Goal: Task Accomplishment & Management: Use online tool/utility

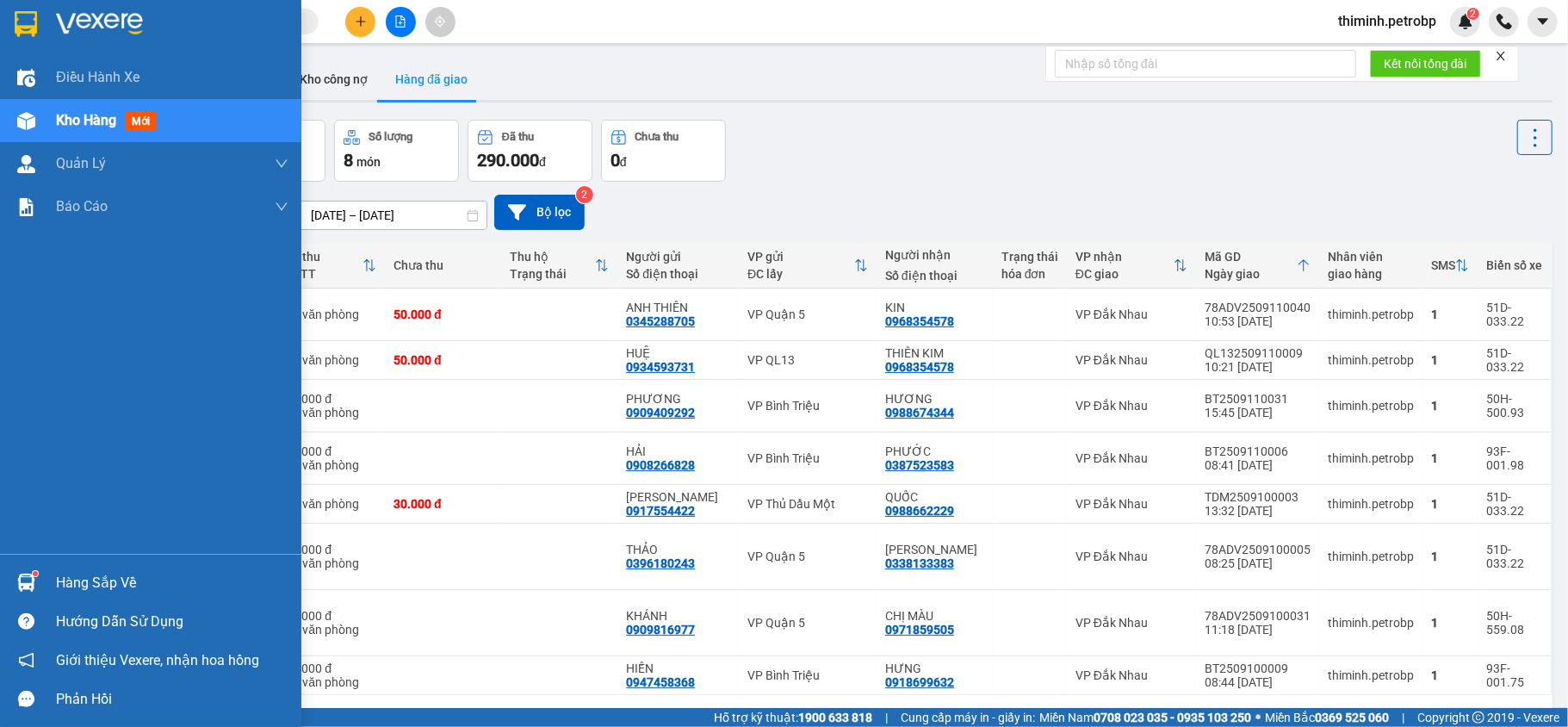
click at [57, 582] on div "Hàng sắp về" at bounding box center [172, 583] width 233 height 26
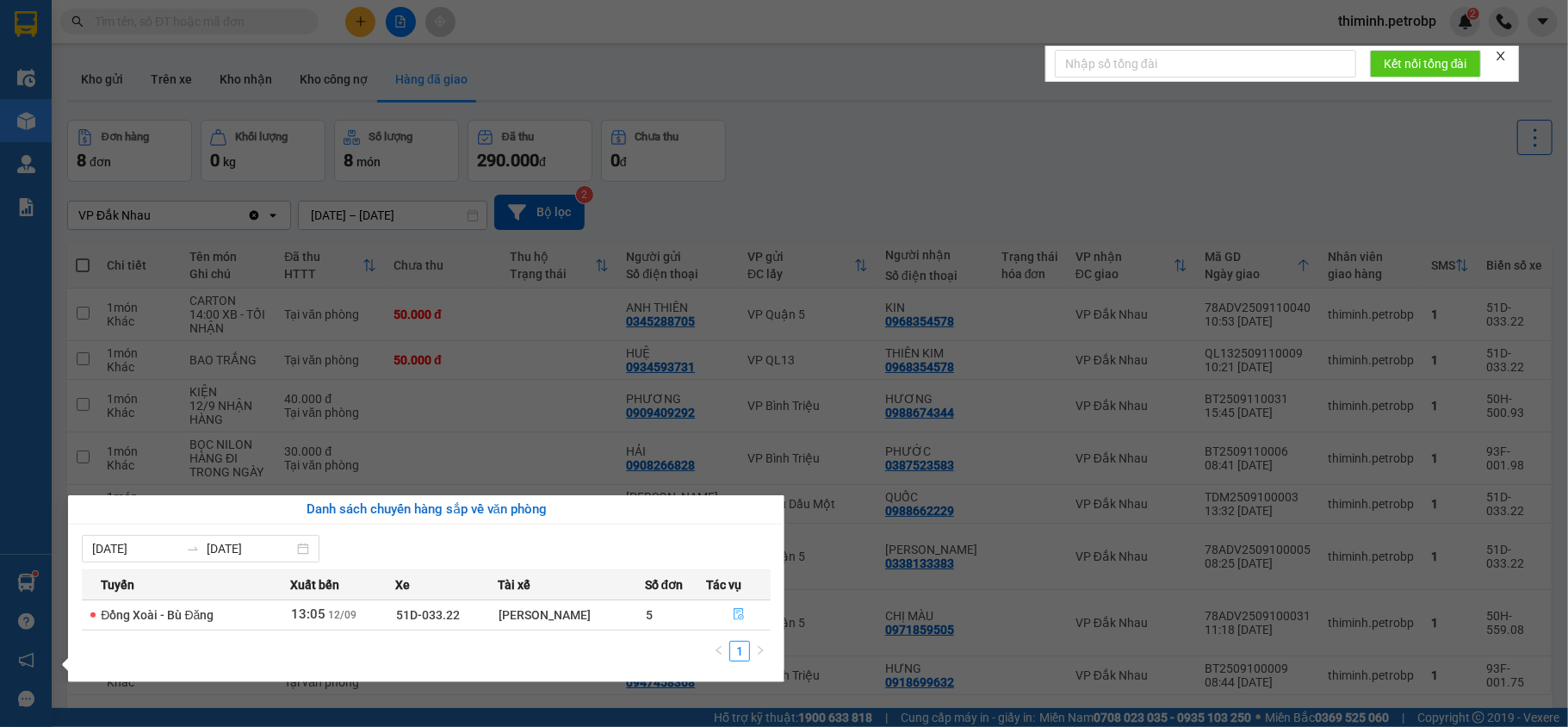
click at [732, 619] on button "button" at bounding box center [738, 614] width 63 height 27
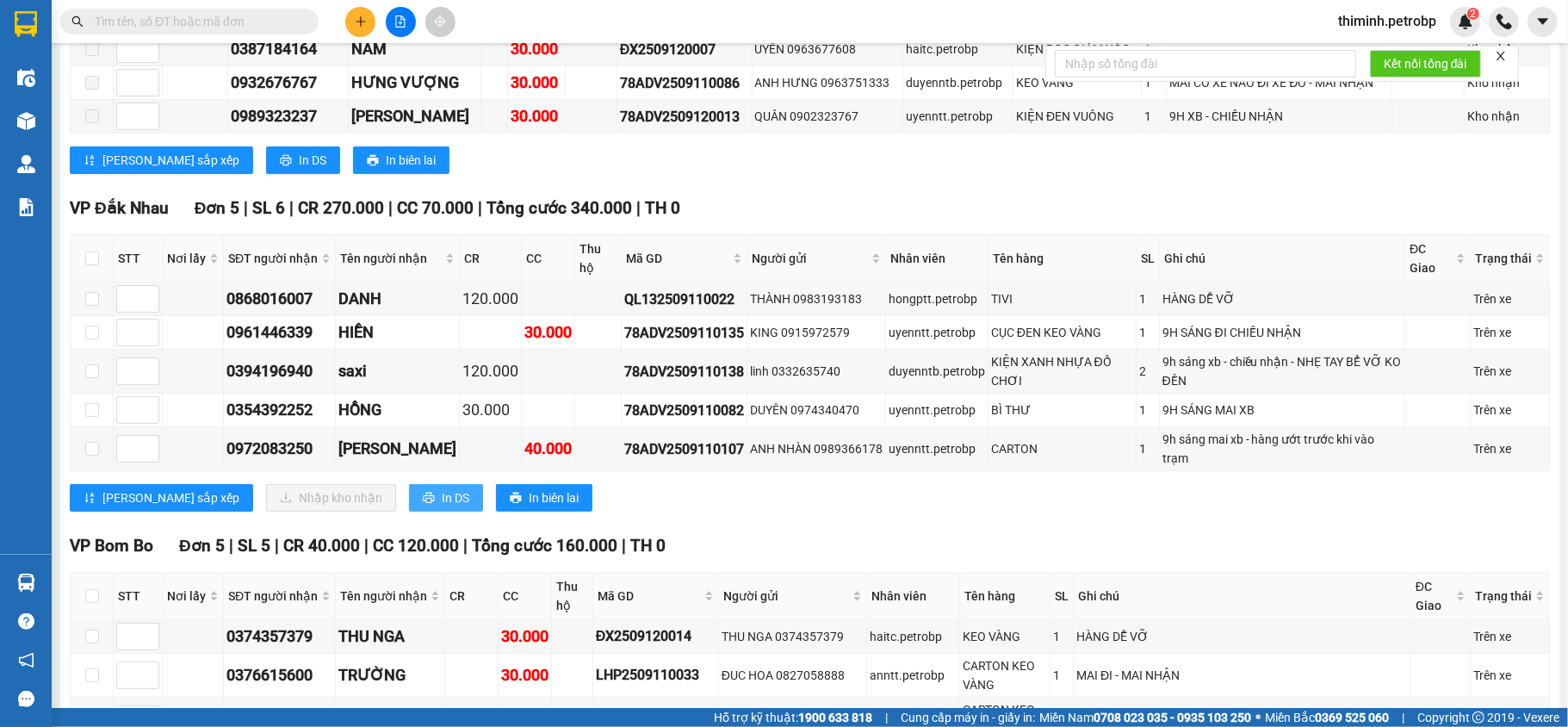
scroll to position [345, 0]
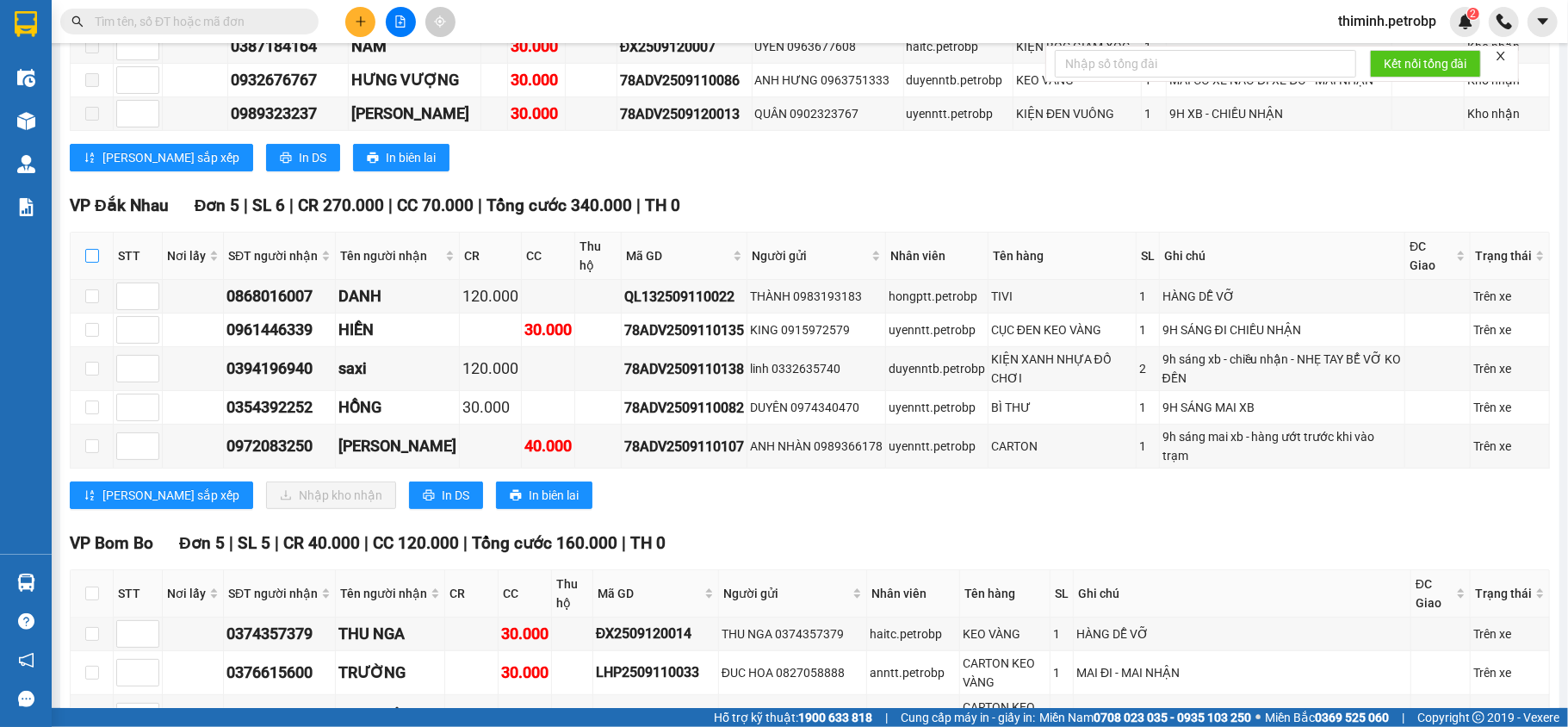
click at [93, 262] on input "checkbox" at bounding box center [92, 255] width 14 height 14
checkbox input "true"
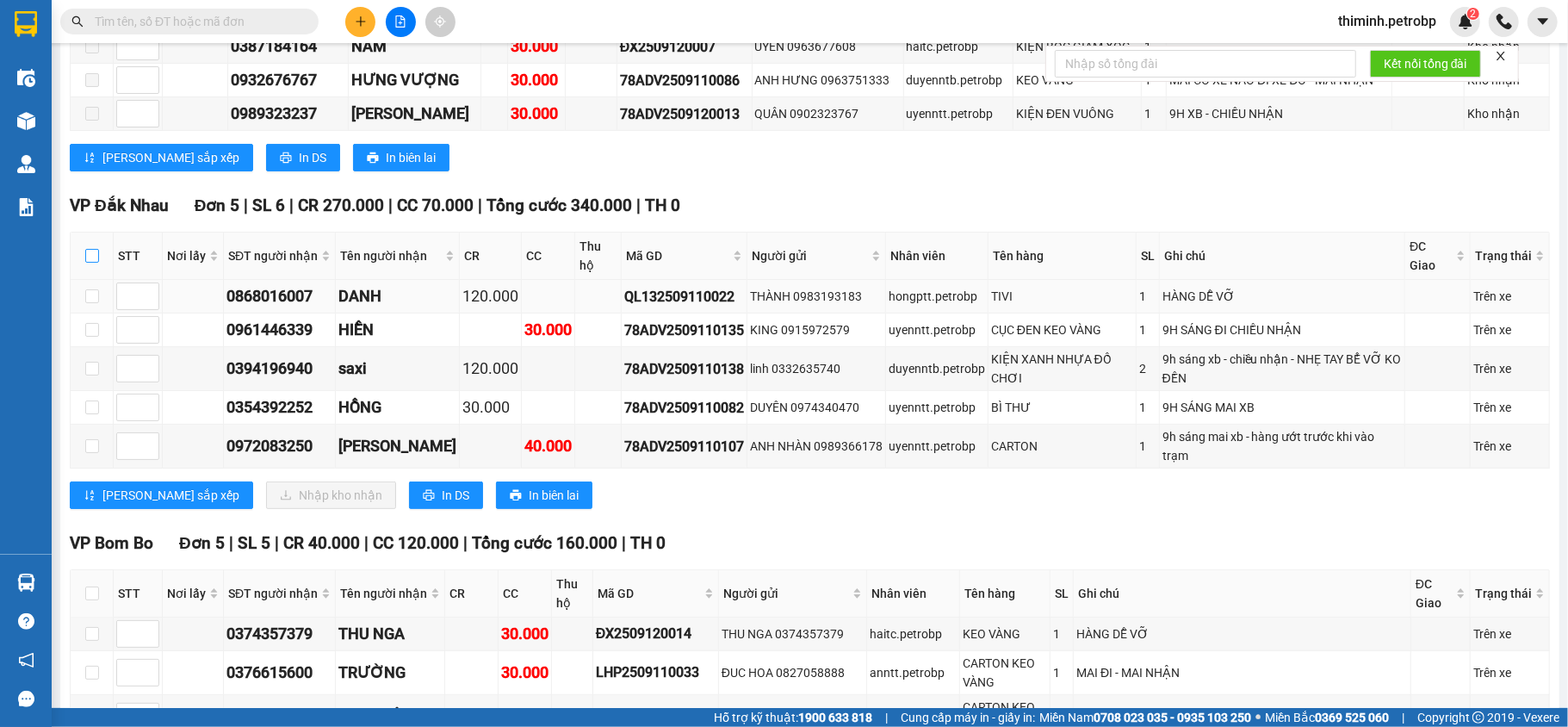
checkbox input "true"
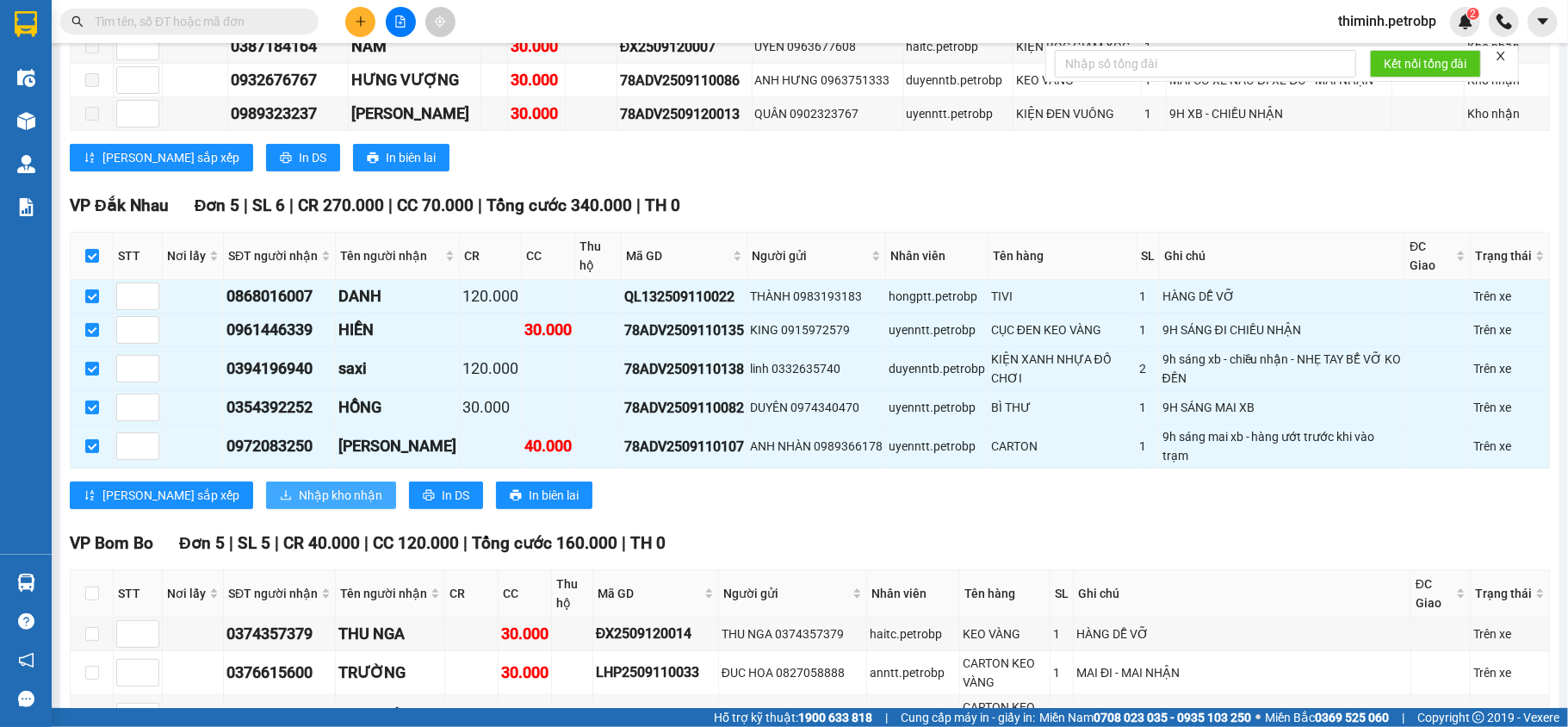
drag, startPoint x: 251, startPoint y: 504, endPoint x: 400, endPoint y: 478, distance: 151.3
click at [299, 503] on span "Nhập kho nhận" at bounding box center [340, 495] width 83 height 19
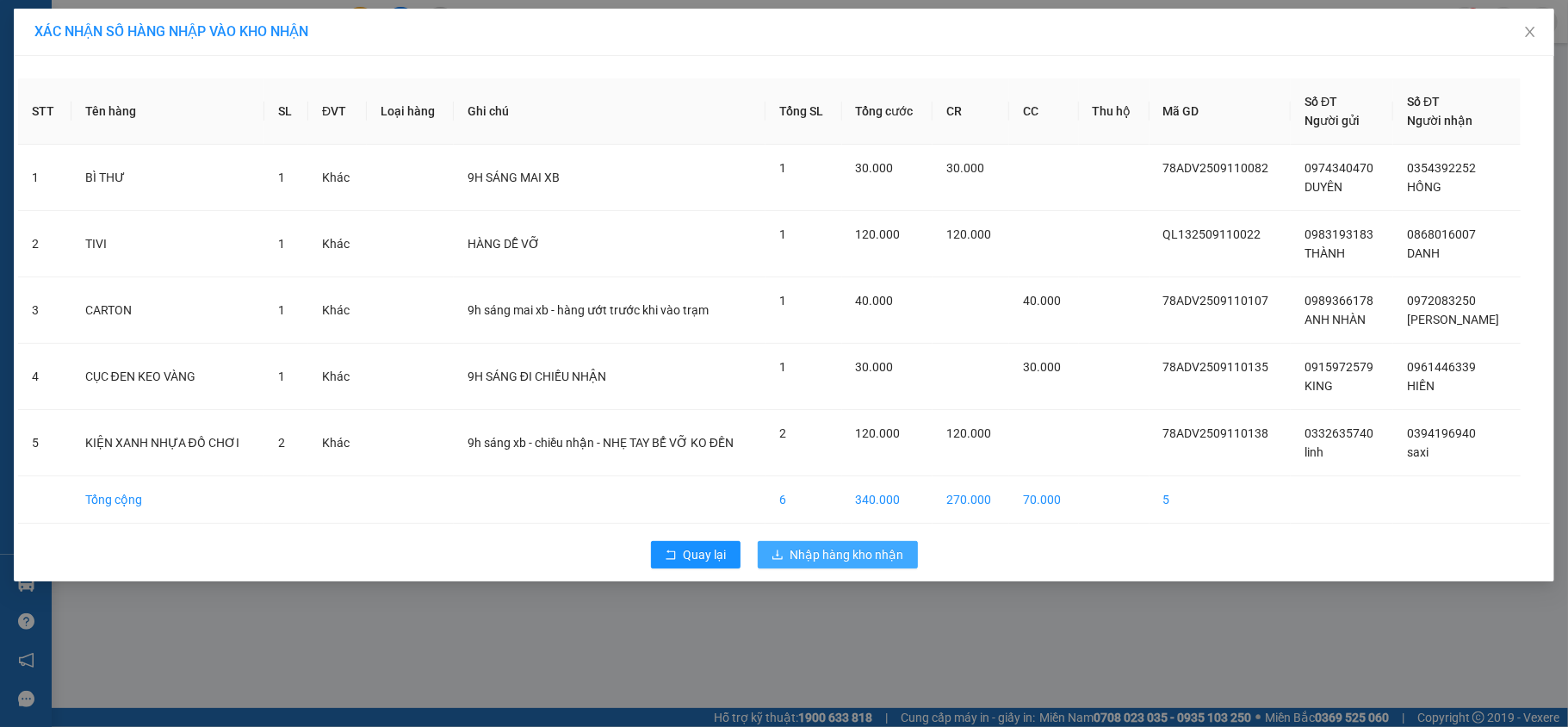
click at [842, 549] on span "Nhập hàng kho nhận" at bounding box center [848, 554] width 114 height 19
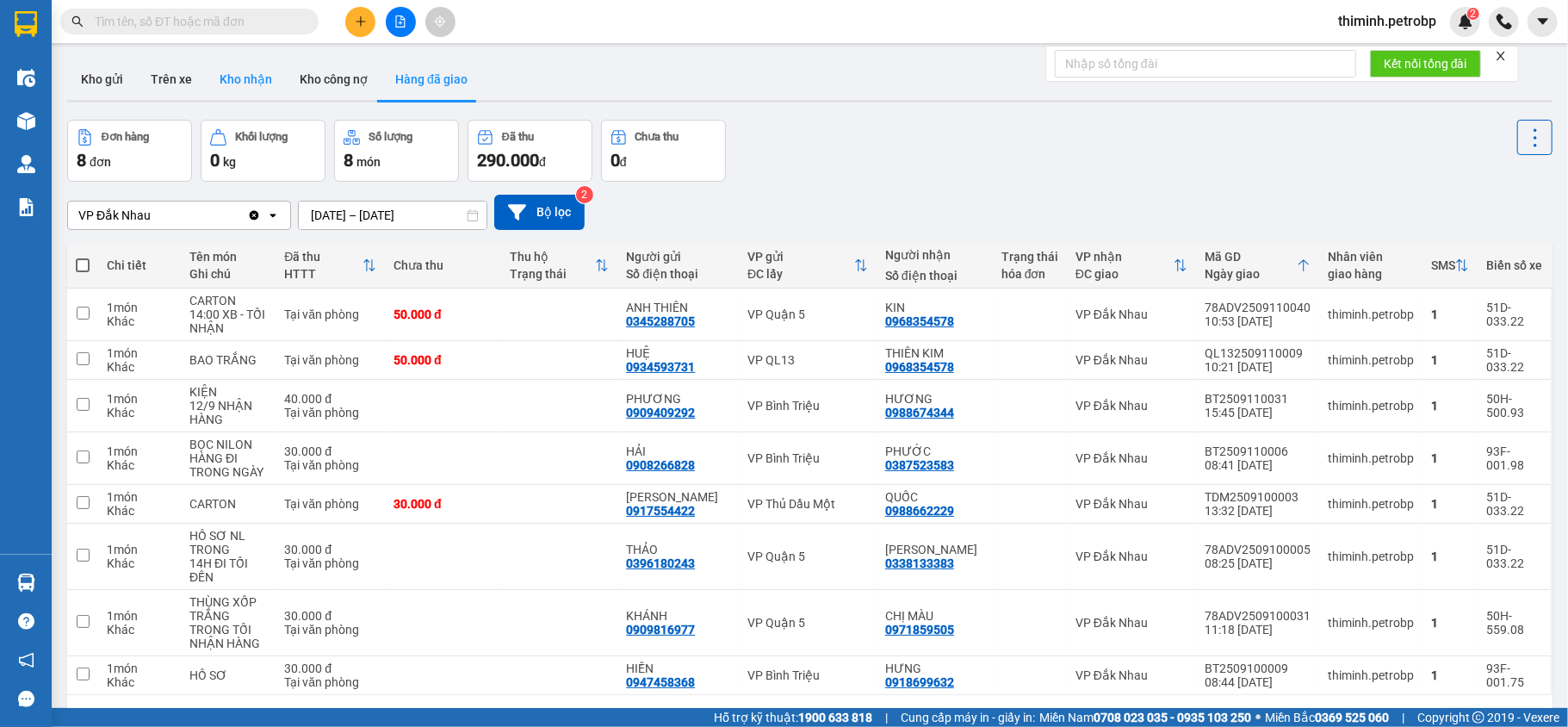
click at [255, 73] on button "Kho nhận" at bounding box center [246, 79] width 80 height 41
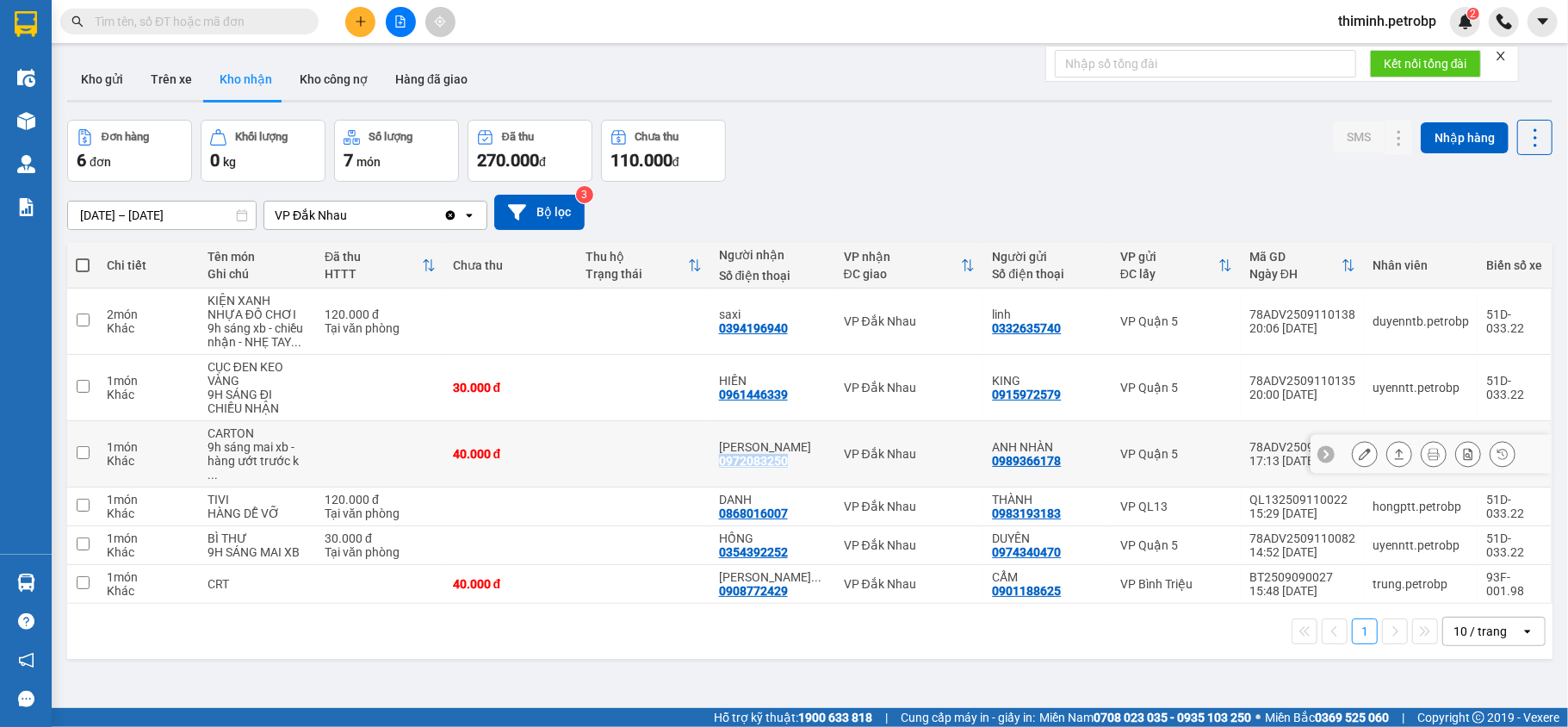
copy div "0972083250"
drag, startPoint x: 789, startPoint y: 457, endPoint x: 876, endPoint y: 592, distance: 160.6
click at [720, 459] on div "ANH CƯỜNG 0972083250" at bounding box center [773, 453] width 107 height 27
checkbox input "true"
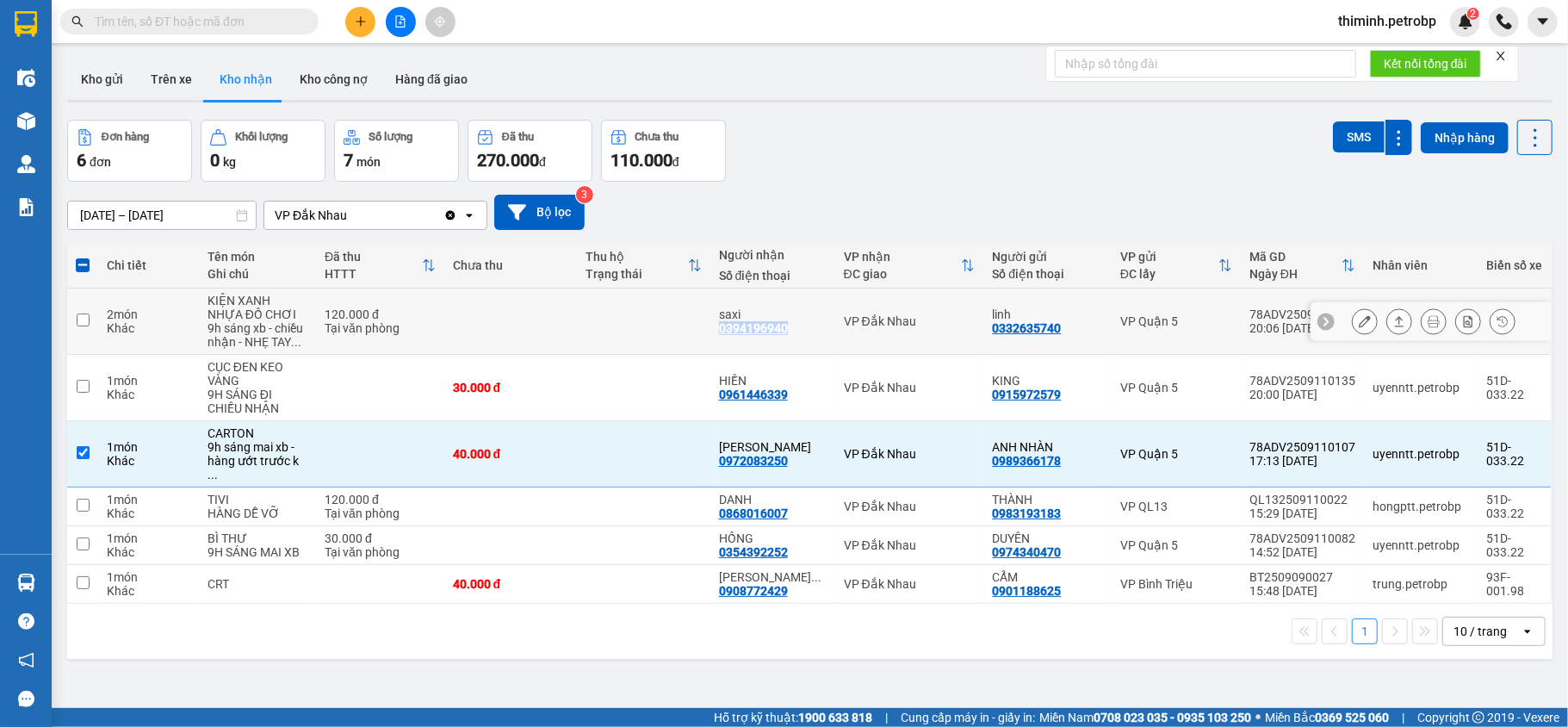
copy div "0394196940"
drag, startPoint x: 787, startPoint y: 333, endPoint x: 719, endPoint y: 325, distance: 68.5
click at [720, 325] on div "saxi 0394196940" at bounding box center [773, 321] width 107 height 27
checkbox input "true"
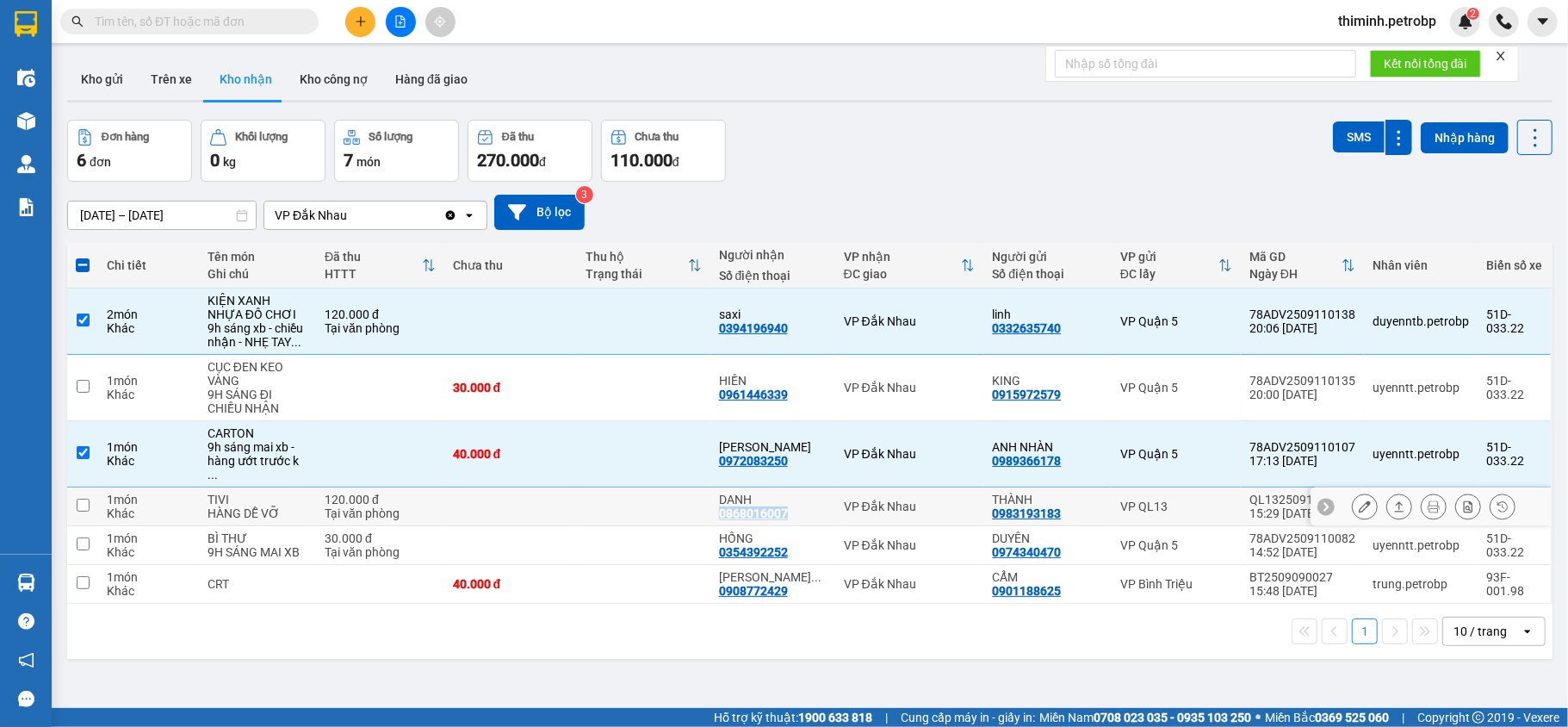
copy div "0868016007"
drag, startPoint x: 787, startPoint y: 500, endPoint x: 711, endPoint y: 501, distance: 76.0
click at [711, 501] on td "DANH 0868016007" at bounding box center [773, 506] width 125 height 38
checkbox input "true"
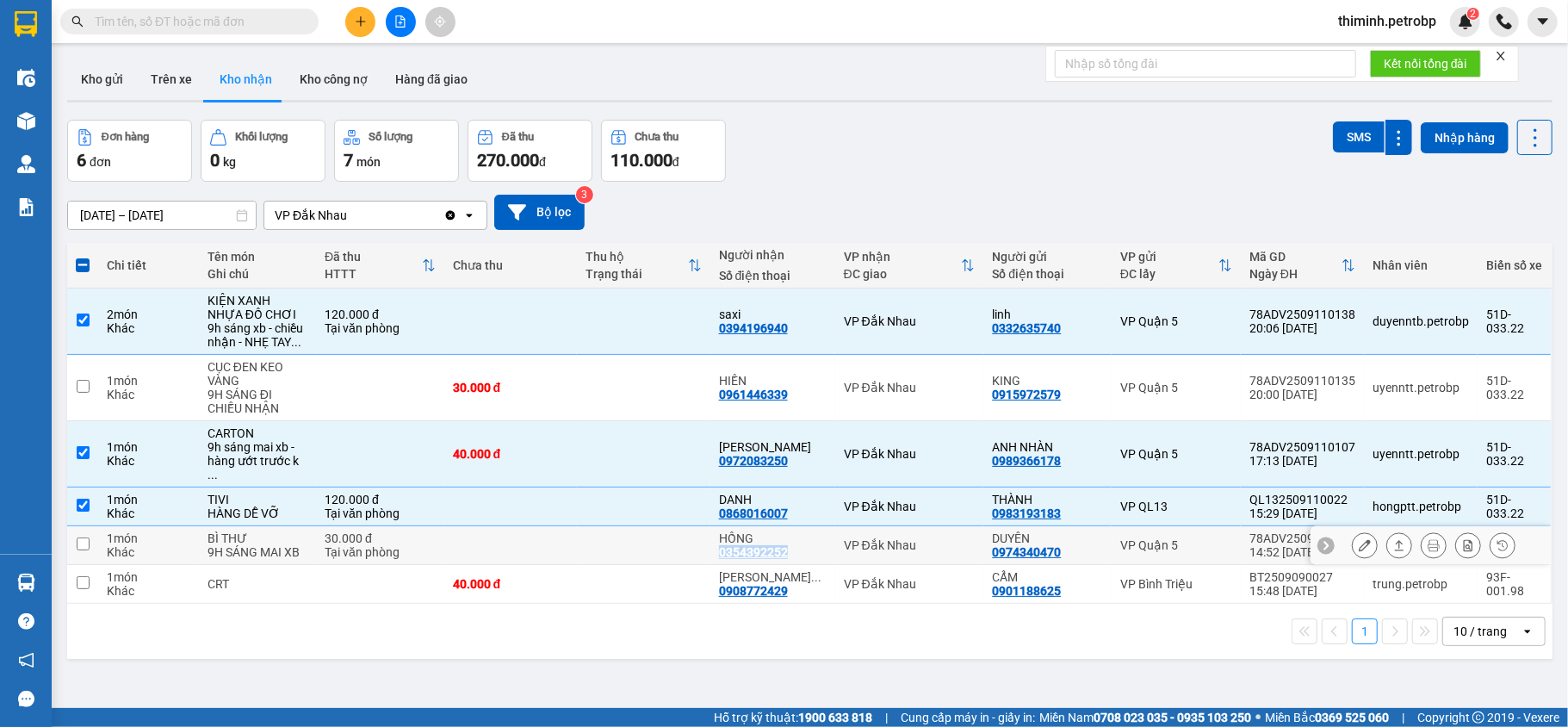
copy div "0354392252"
drag, startPoint x: 787, startPoint y: 542, endPoint x: 717, endPoint y: 548, distance: 70.3
click at [720, 548] on div "HỒNG 0354392252" at bounding box center [773, 545] width 107 height 27
checkbox input "true"
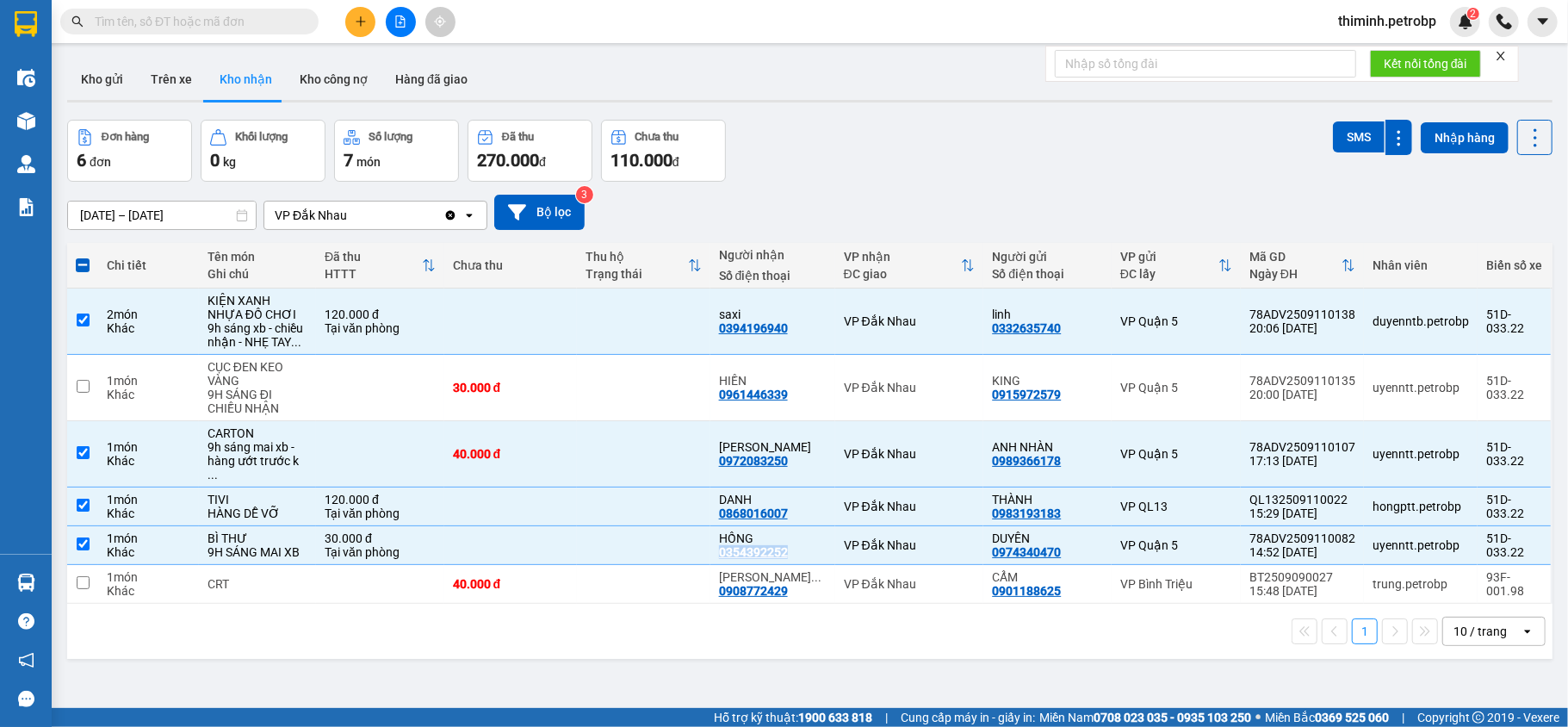
click at [82, 265] on span at bounding box center [82, 265] width 14 height 14
click at [82, 257] on input "checkbox" at bounding box center [82, 257] width 0 height 0
checkbox input "true"
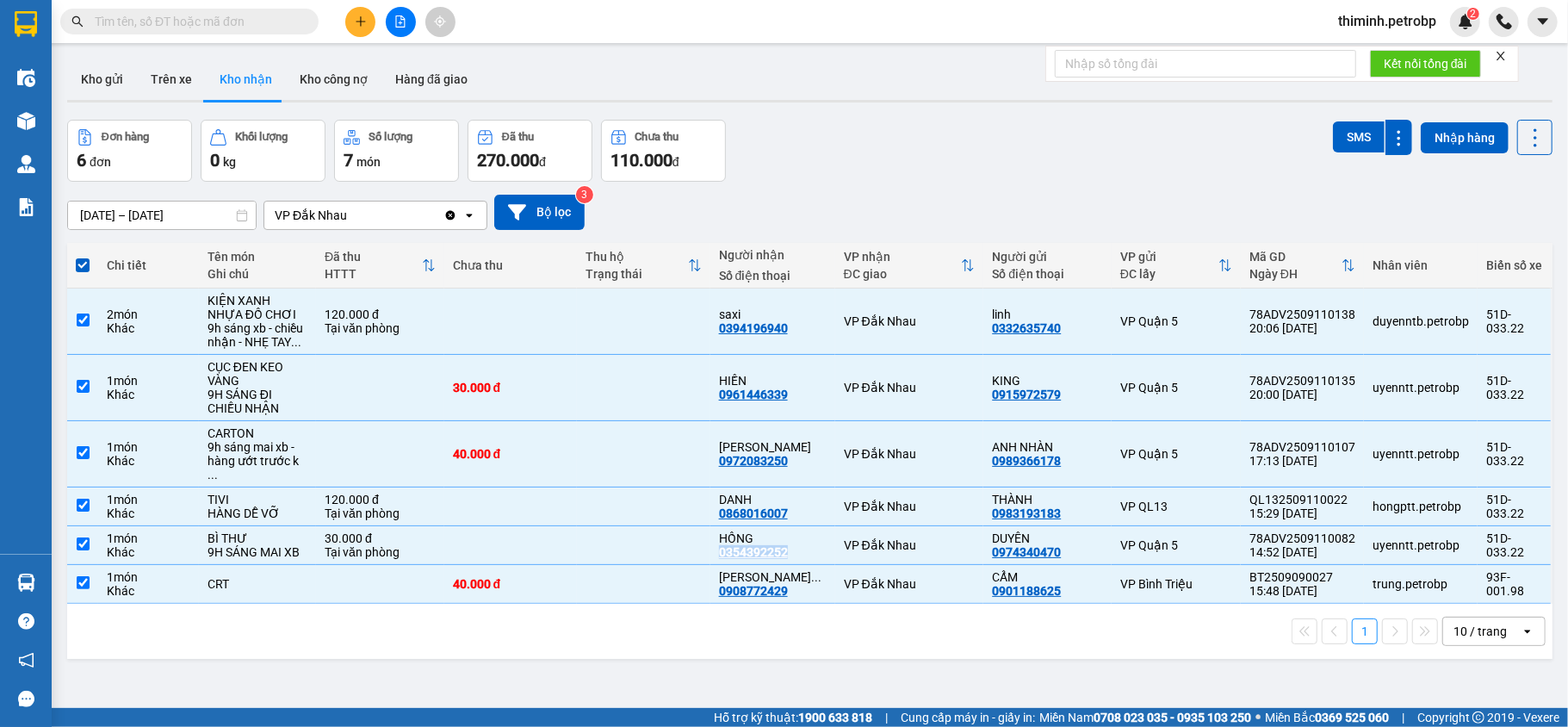
click at [82, 265] on span at bounding box center [82, 265] width 14 height 14
click at [82, 257] on input "checkbox" at bounding box center [82, 257] width 0 height 0
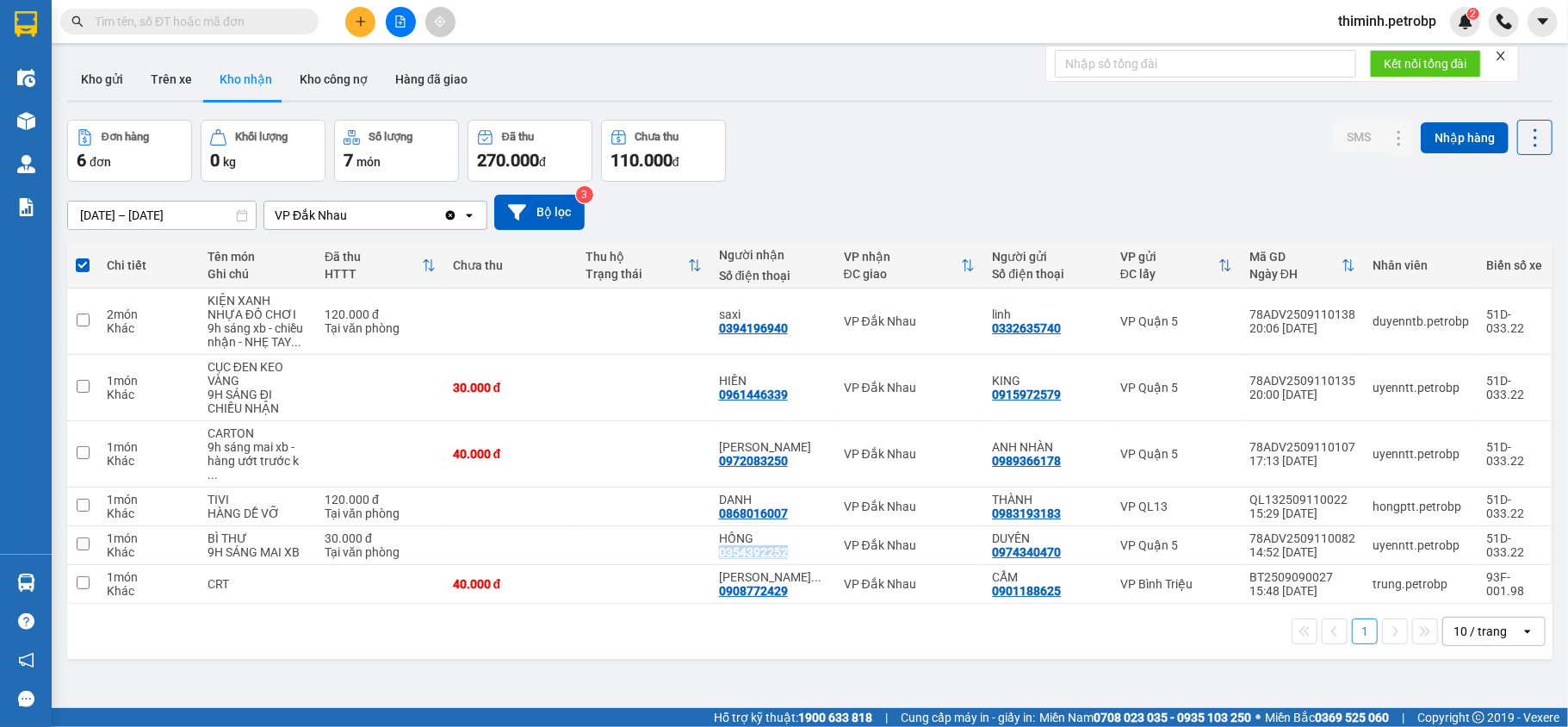
checkbox input "false"
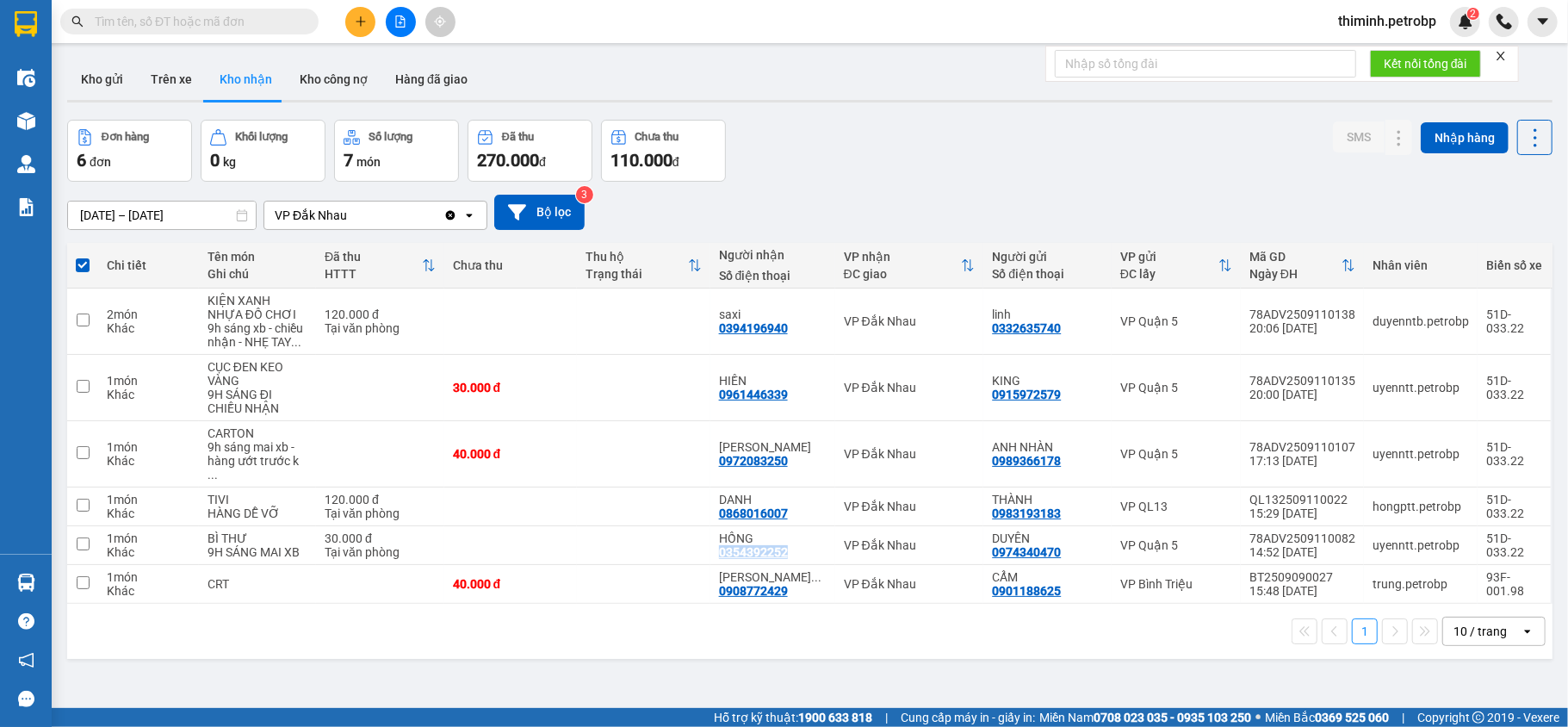
checkbox input "false"
click at [638, 665] on div "ver 1.8.143 Kho gửi Trên xe Kho nhận Kho công nợ Hàng đã giao Đơn hàng 6 đơn Kh…" at bounding box center [810, 415] width 1500 height 727
